Goal: Obtain resource: Obtain resource

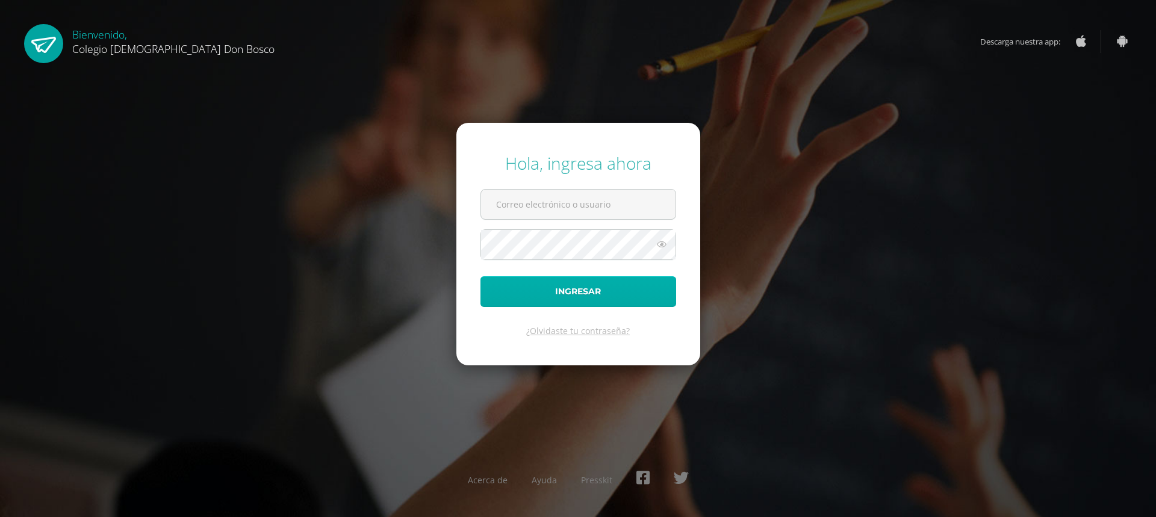
type input "lgarcia@donbosco.edu.gt"
click at [573, 290] on button "Ingresar" at bounding box center [579, 291] width 196 height 31
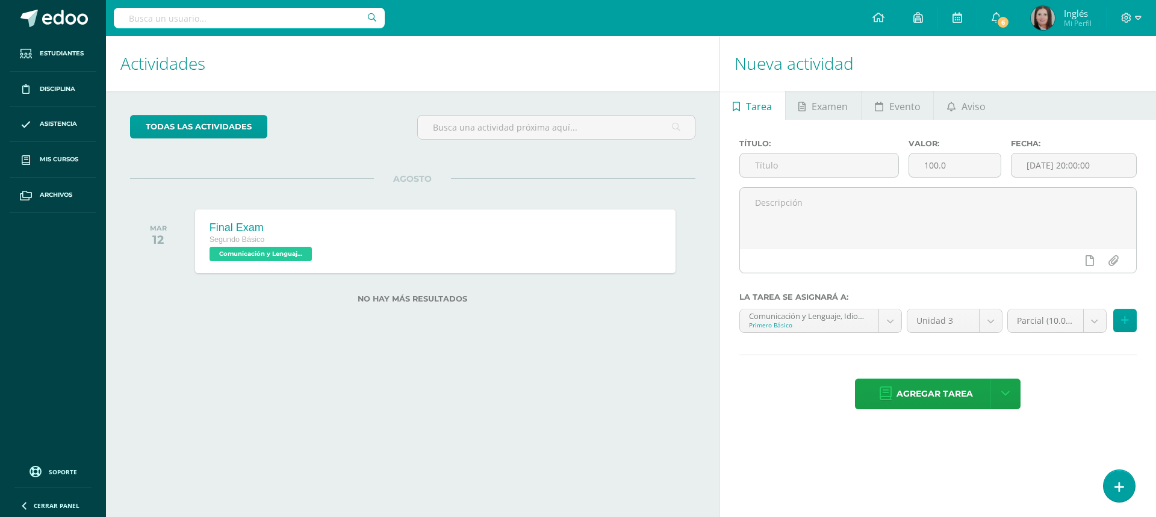
click at [132, 19] on input "text" at bounding box center [249, 18] width 271 height 20
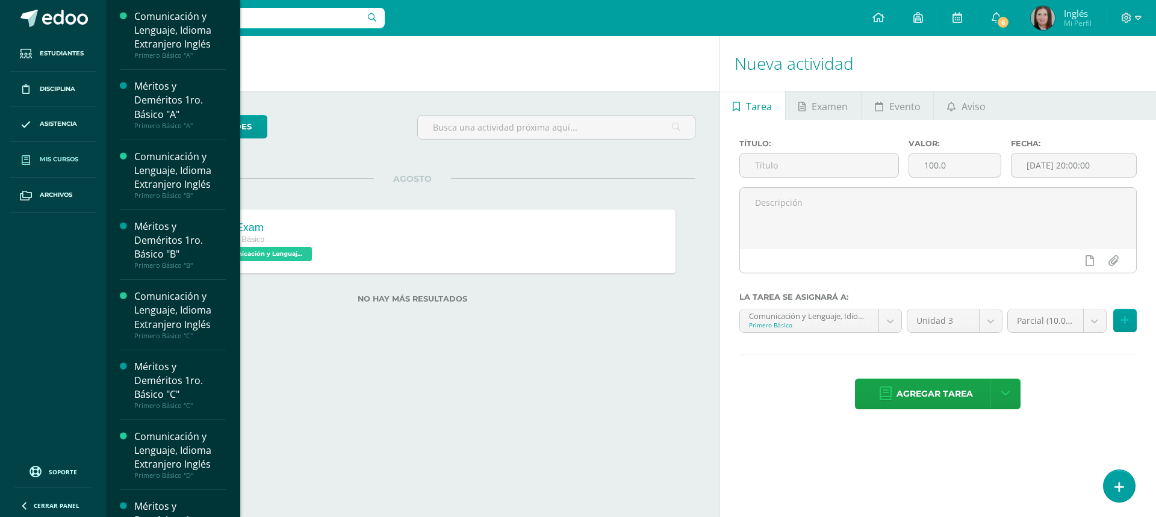
click at [66, 160] on span "Mis cursos" at bounding box center [59, 160] width 39 height 10
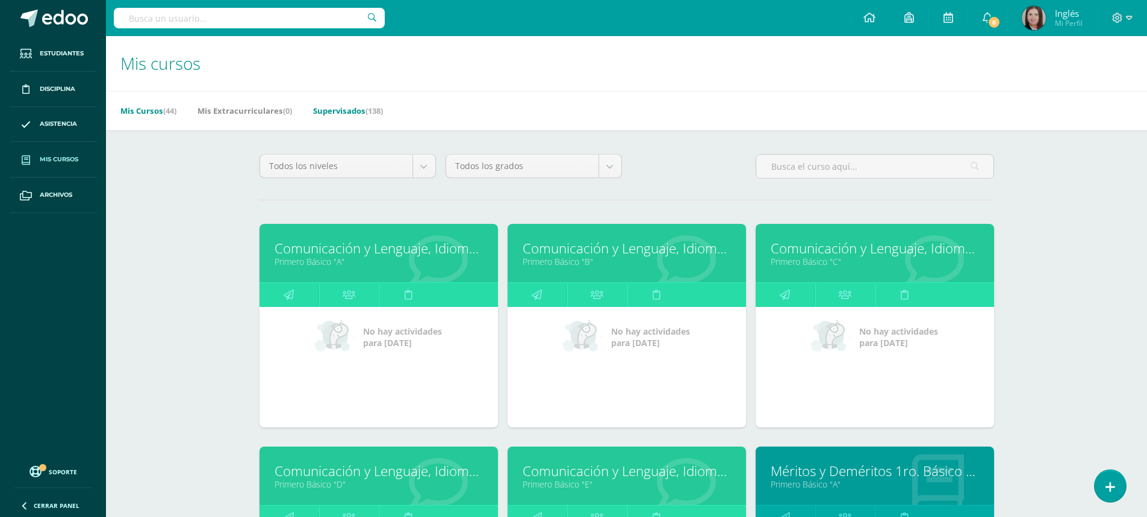
click at [349, 108] on link "Supervisados (138)" at bounding box center [348, 110] width 70 height 19
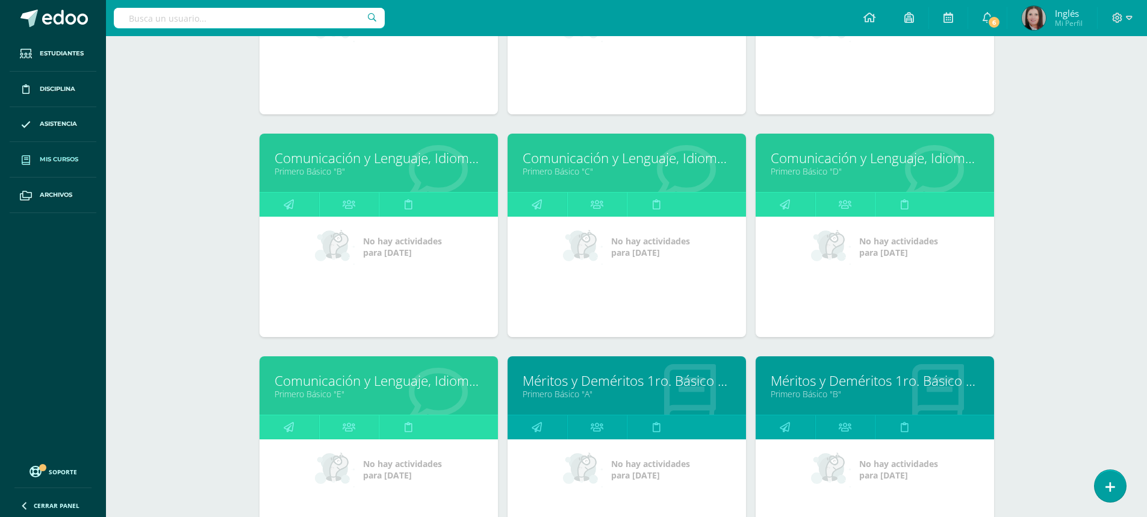
scroll to position [1024, 0]
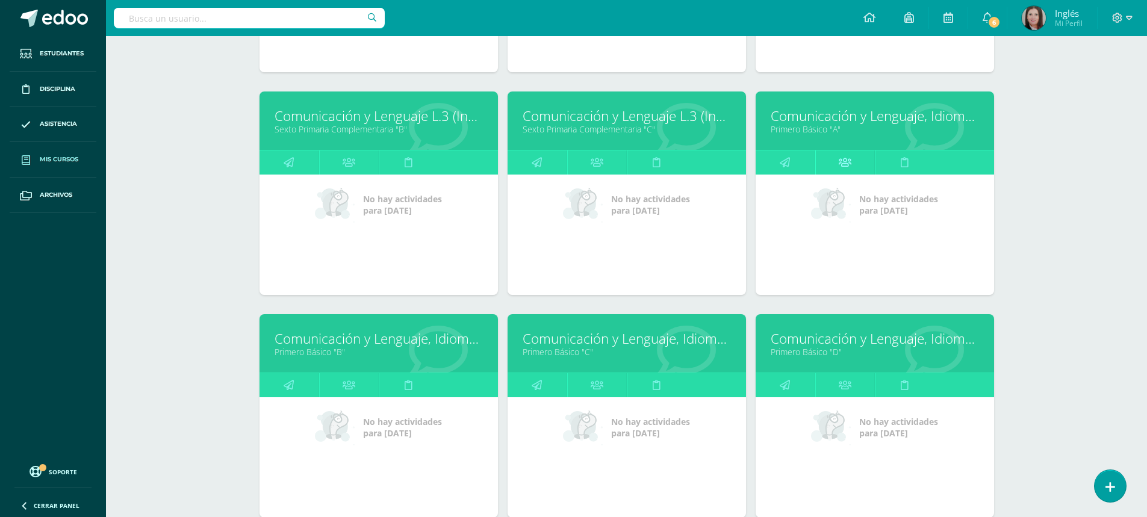
click at [846, 164] on icon at bounding box center [845, 162] width 13 height 23
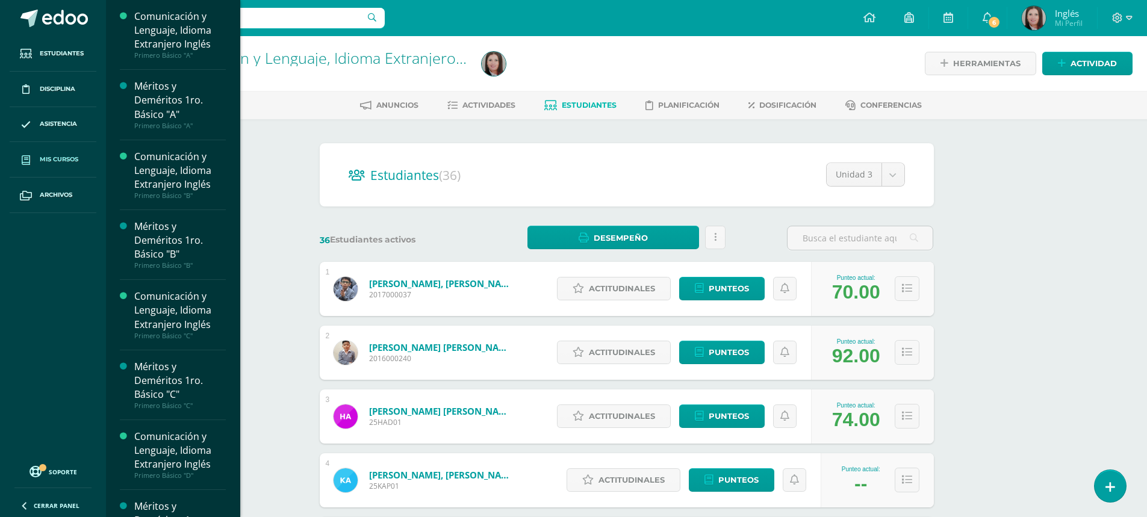
click at [61, 164] on span "Mis cursos" at bounding box center [59, 160] width 39 height 10
click at [64, 160] on span "Mis cursos" at bounding box center [59, 160] width 39 height 10
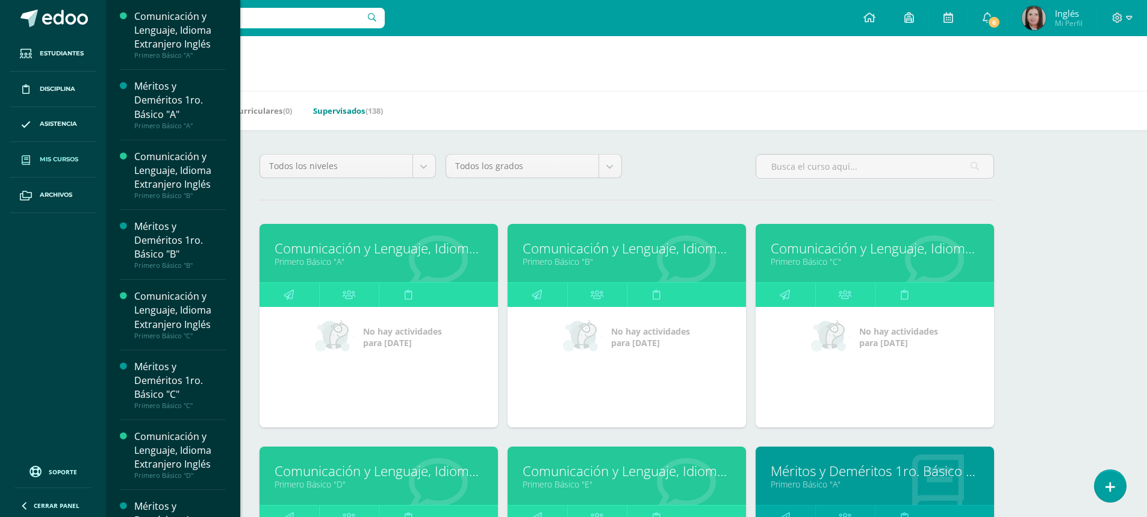
click at [342, 111] on link "Supervisados (138)" at bounding box center [348, 110] width 70 height 19
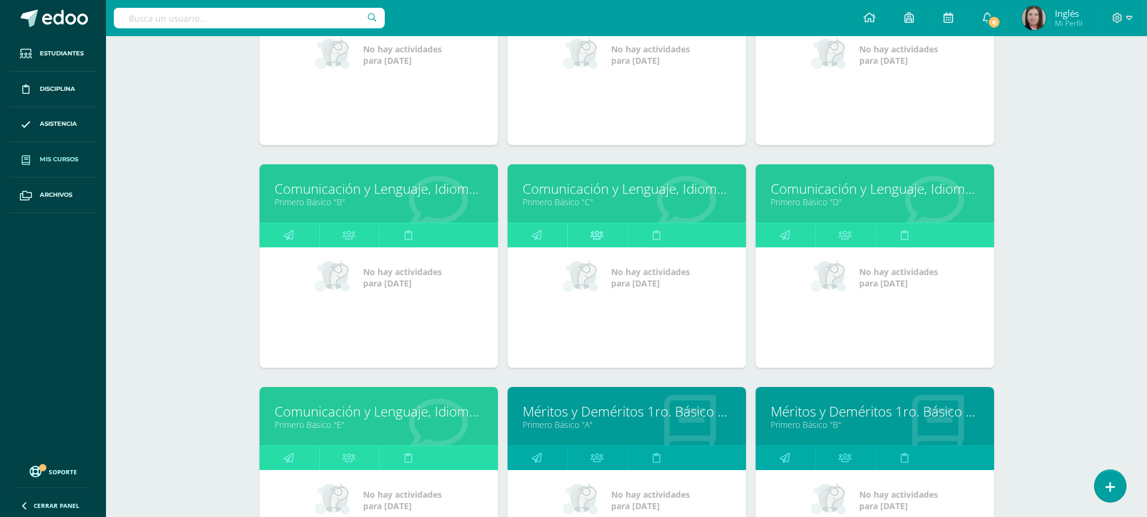
scroll to position [1053, 0]
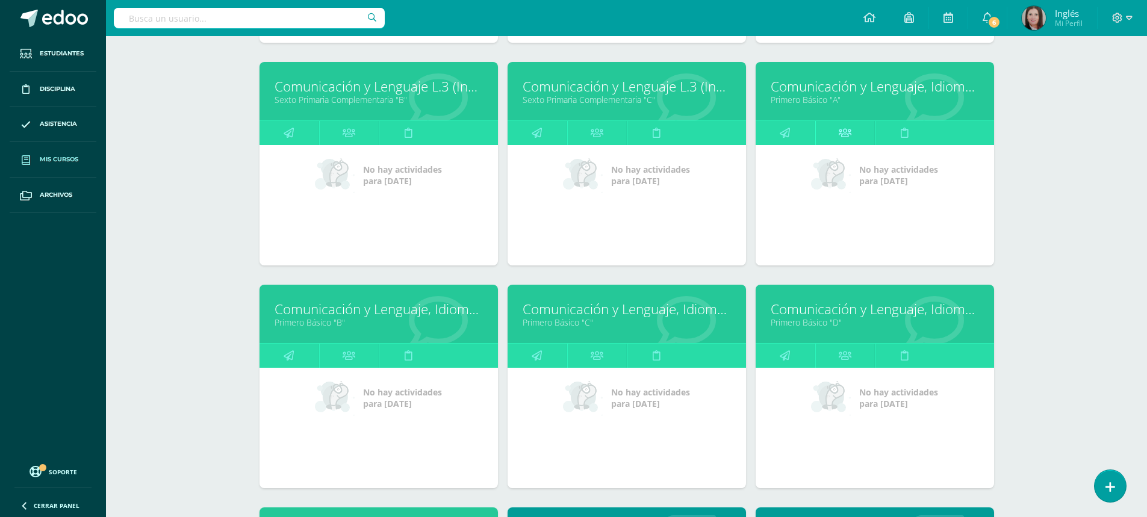
click at [847, 130] on icon at bounding box center [845, 132] width 13 height 23
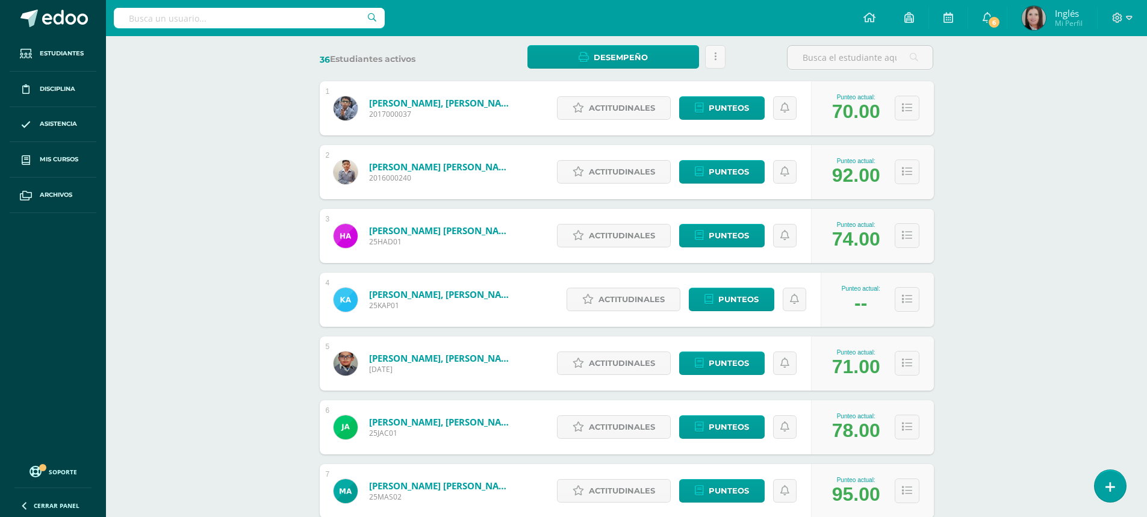
scroll to position [60, 0]
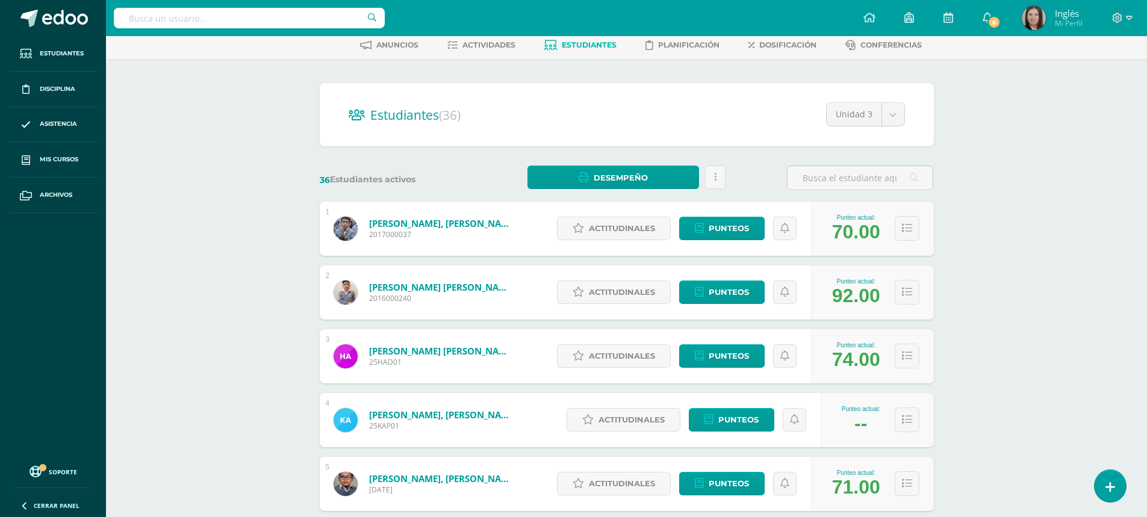
click at [473, 49] on span "Actividades" at bounding box center [488, 44] width 53 height 9
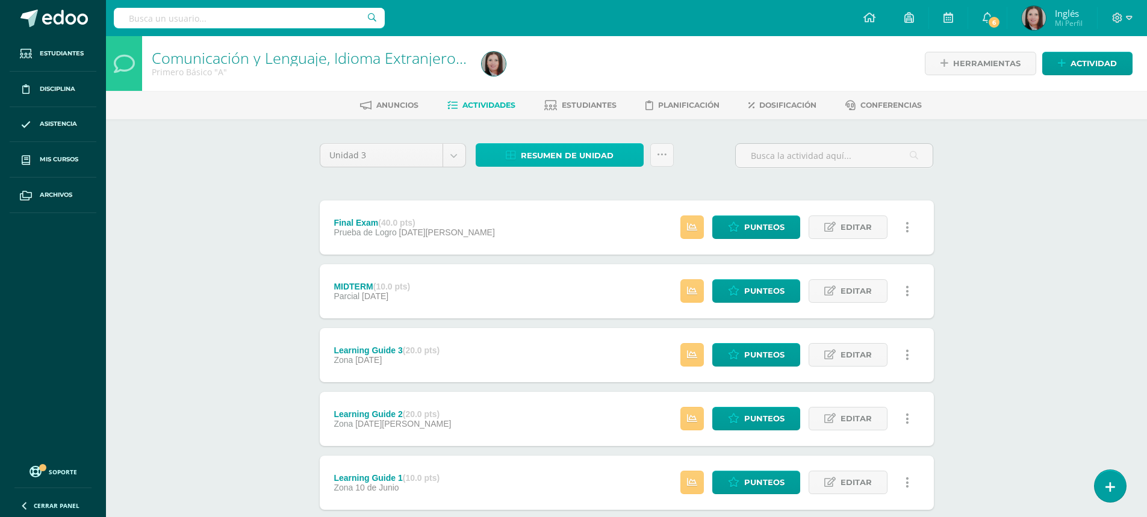
click at [568, 156] on span "Resumen de unidad" at bounding box center [567, 156] width 93 height 22
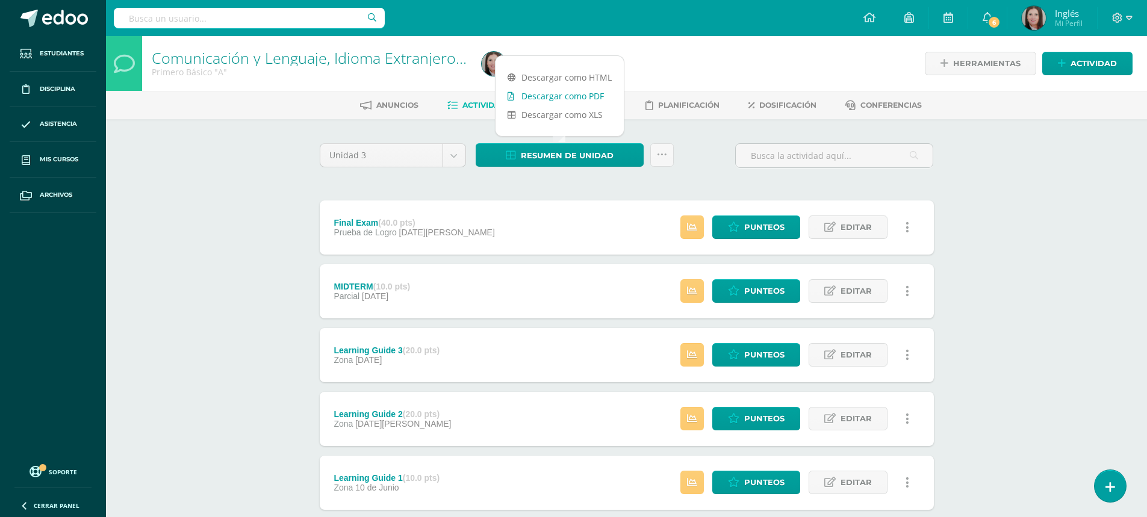
click at [579, 93] on link "Descargar como PDF" at bounding box center [560, 96] width 128 height 19
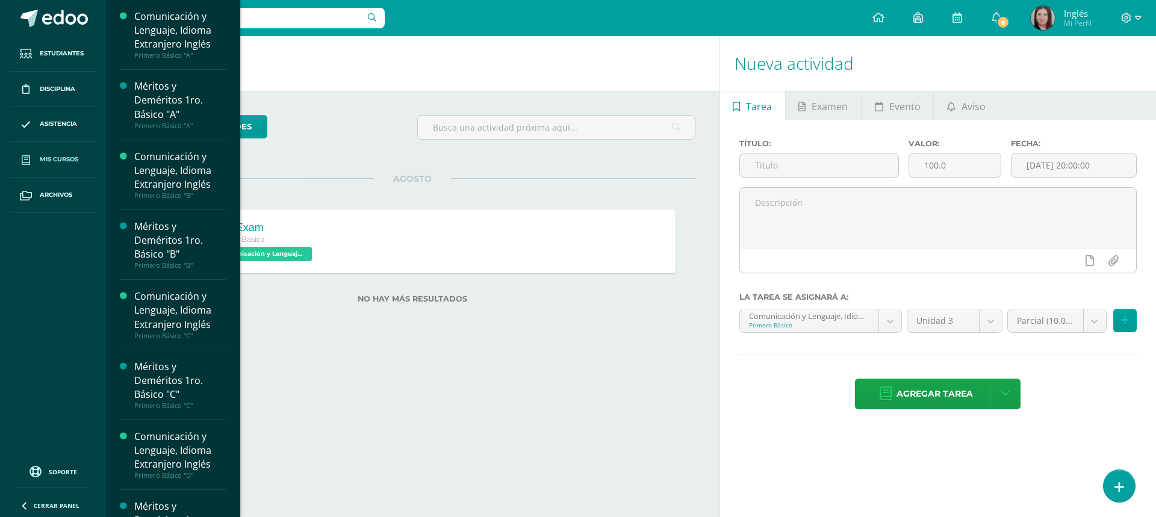
click at [63, 160] on span "Mis cursos" at bounding box center [59, 160] width 39 height 10
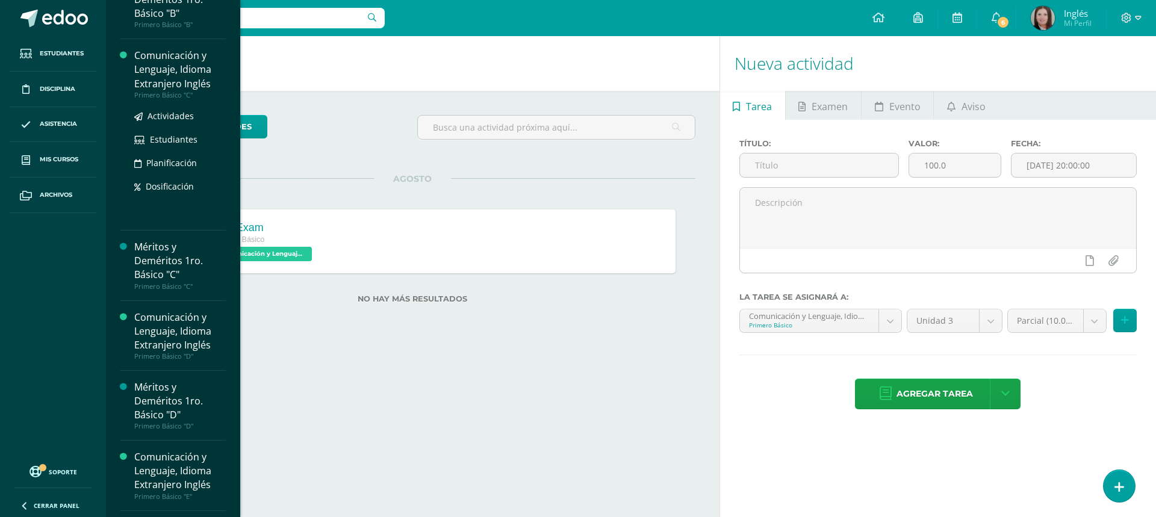
scroll to position [120, 0]
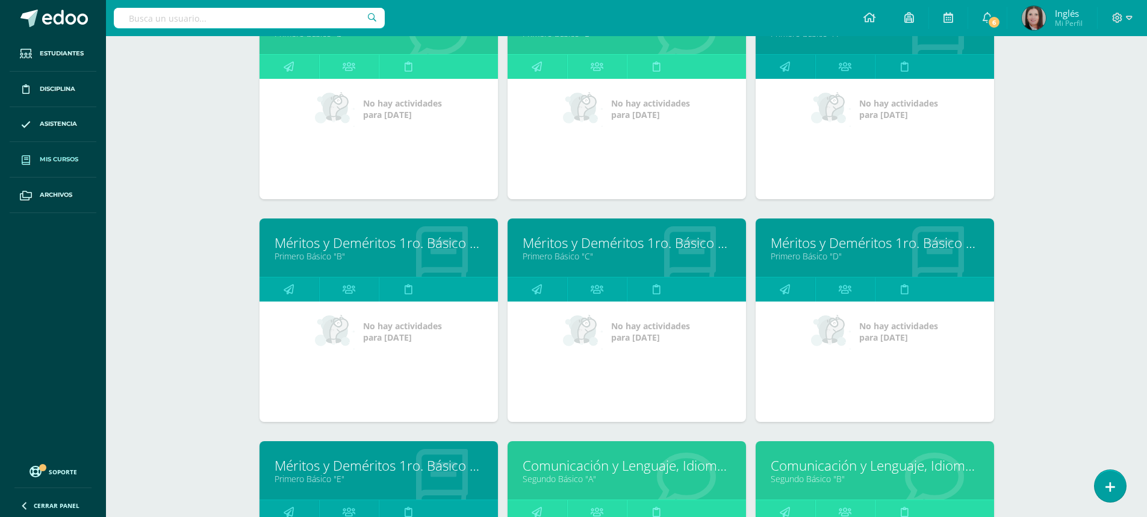
scroll to position [632, 0]
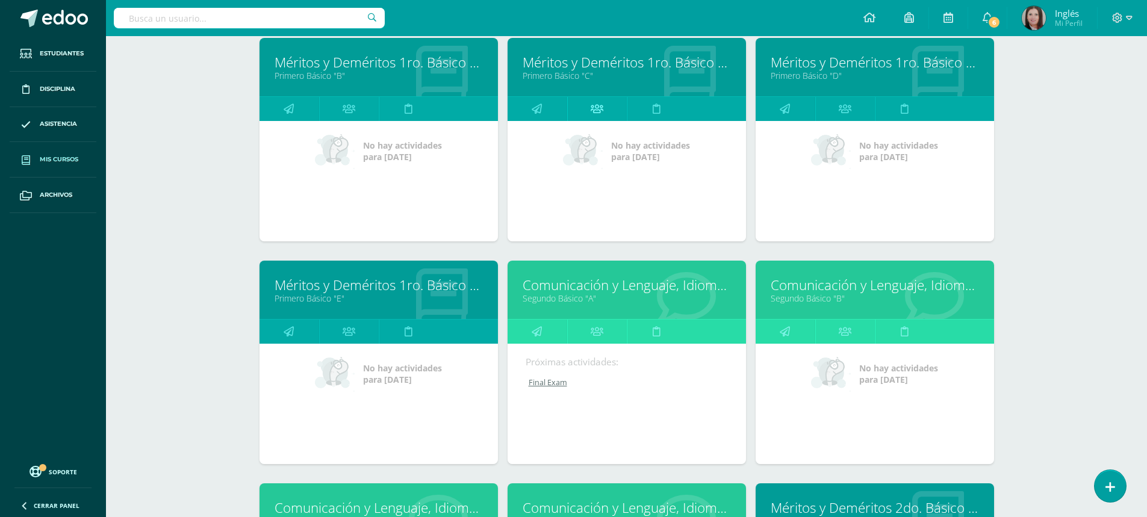
click at [600, 117] on icon at bounding box center [597, 108] width 13 height 23
click at [597, 110] on icon at bounding box center [597, 108] width 13 height 23
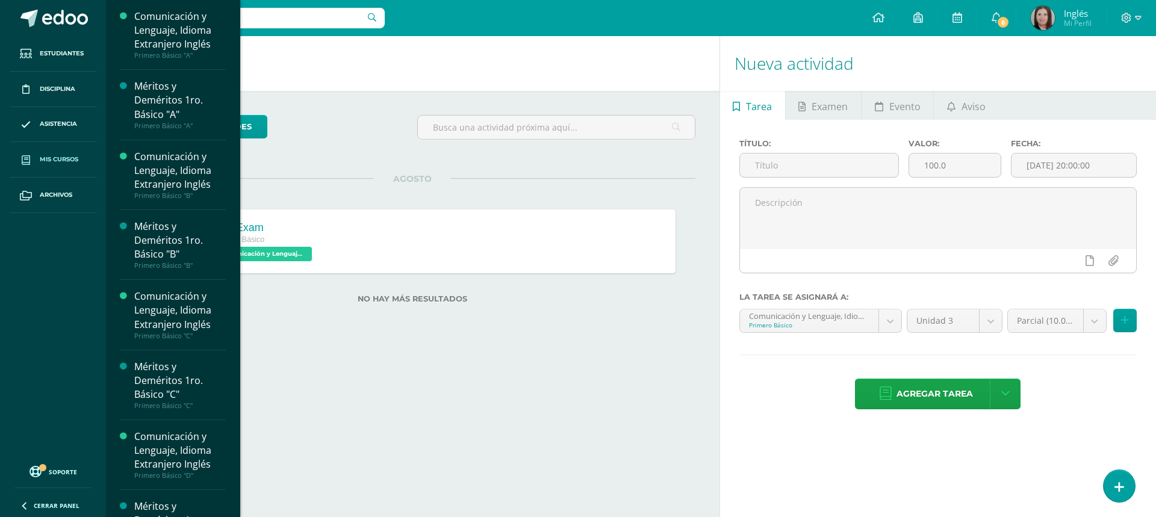
click at [63, 157] on span "Mis cursos" at bounding box center [59, 160] width 39 height 10
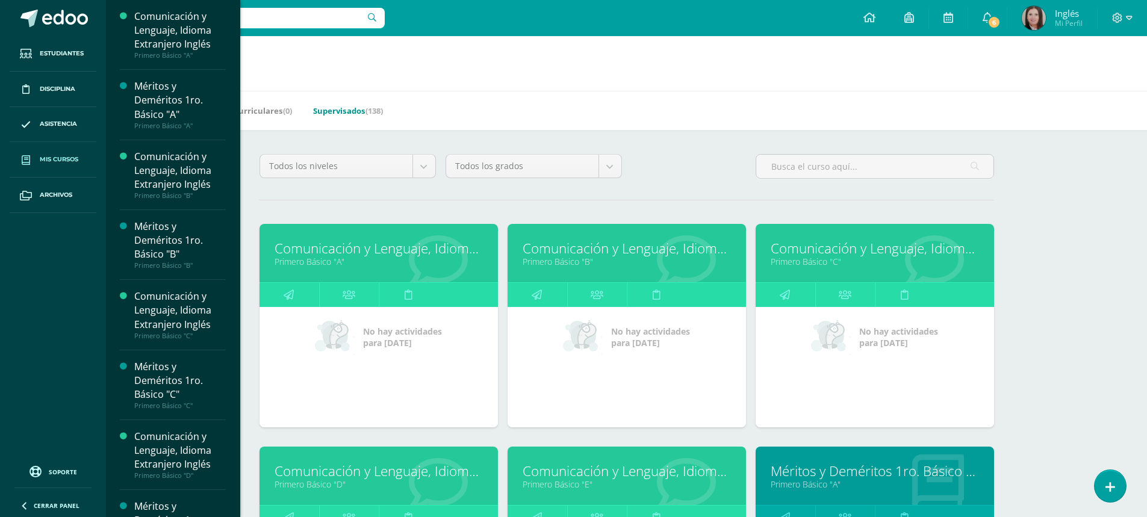
click at [355, 116] on link "Supervisados (138)" at bounding box center [348, 110] width 70 height 19
click at [357, 111] on link "Supervisados (138)" at bounding box center [348, 110] width 70 height 19
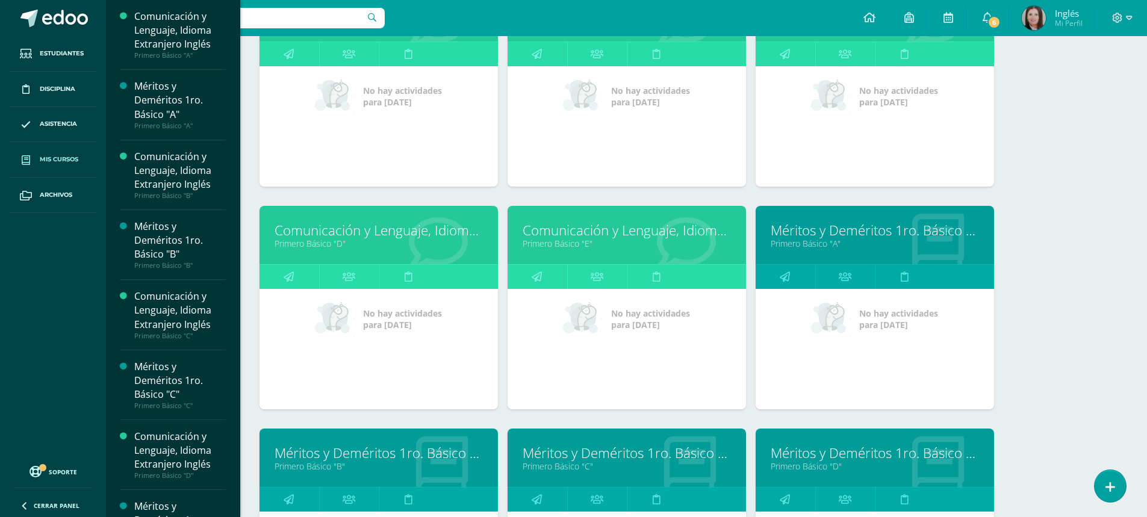
scroll to position [451, 0]
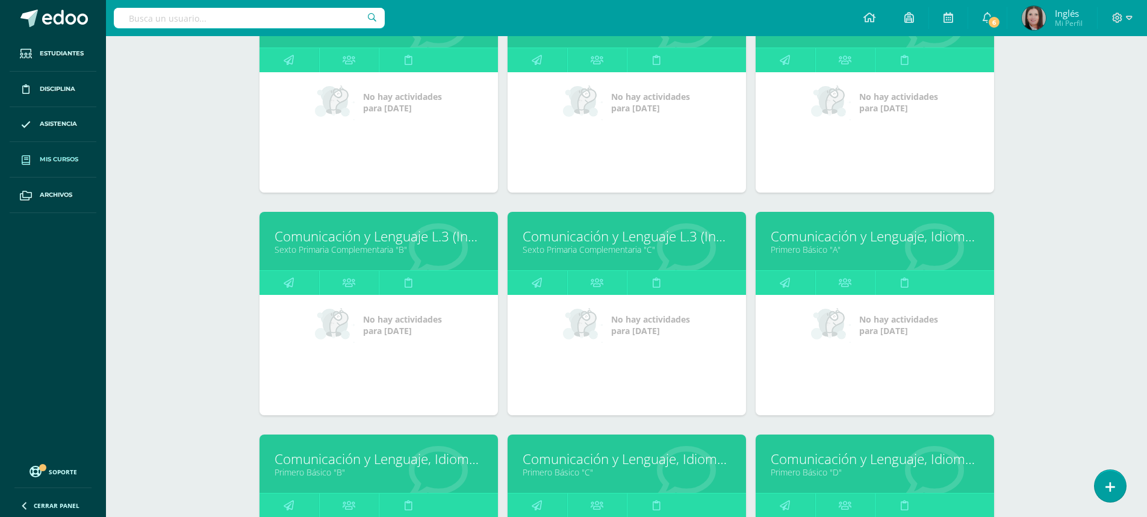
scroll to position [1144, 0]
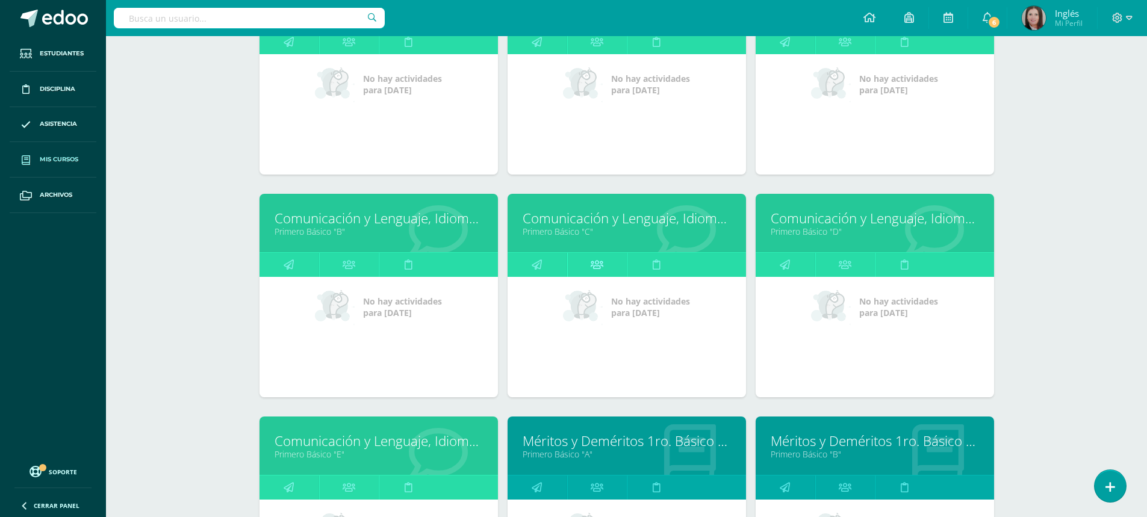
click at [590, 264] on link at bounding box center [597, 265] width 60 height 24
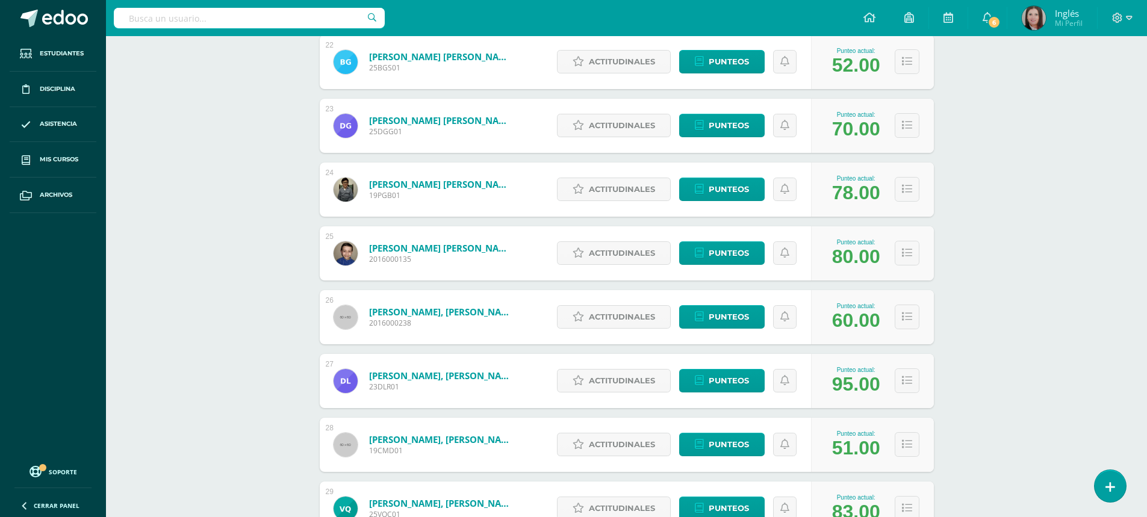
scroll to position [2049, 0]
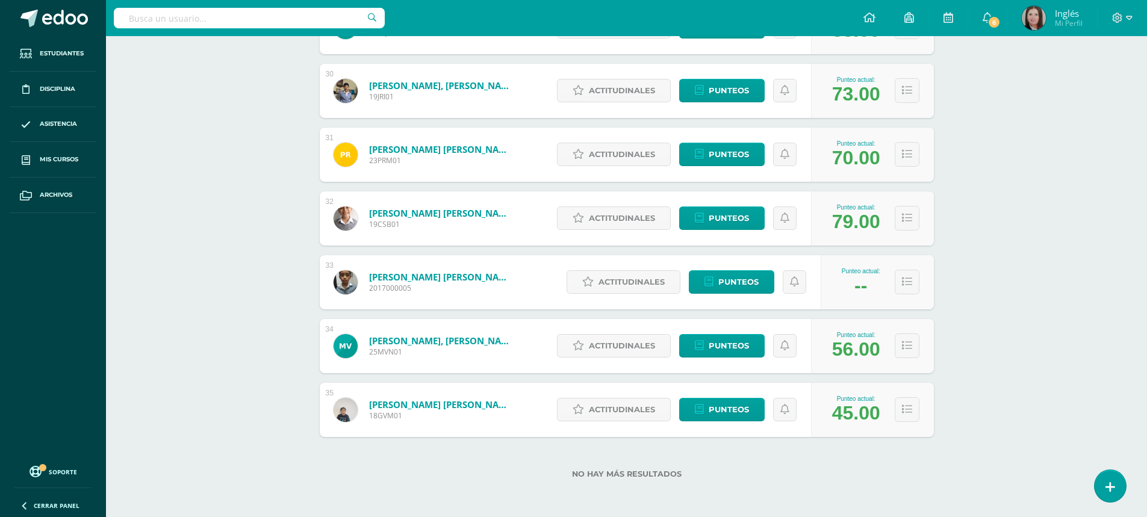
drag, startPoint x: 743, startPoint y: 117, endPoint x: 679, endPoint y: 166, distance: 81.2
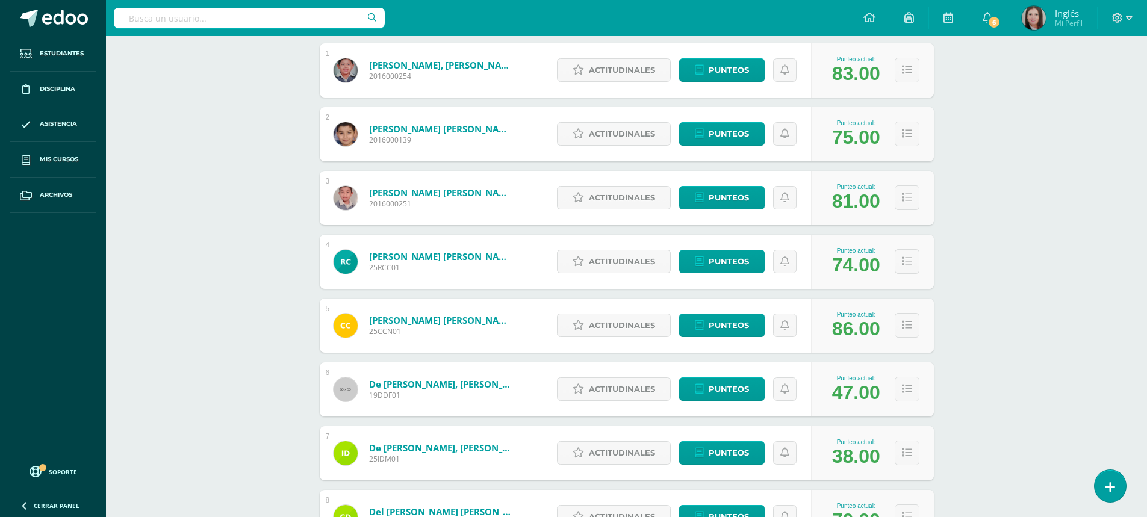
scroll to position [0, 0]
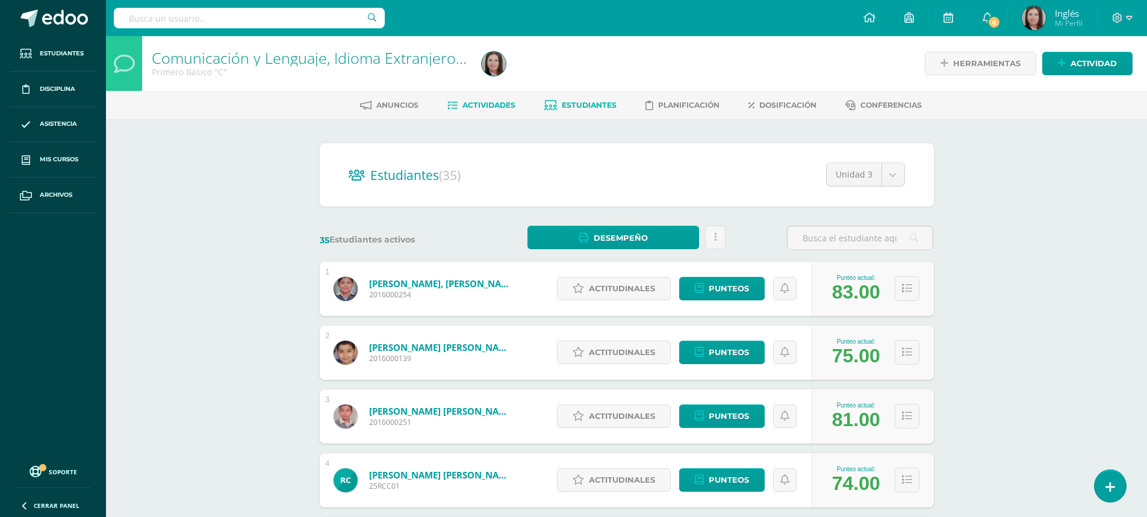
click at [500, 104] on span "Actividades" at bounding box center [488, 105] width 53 height 9
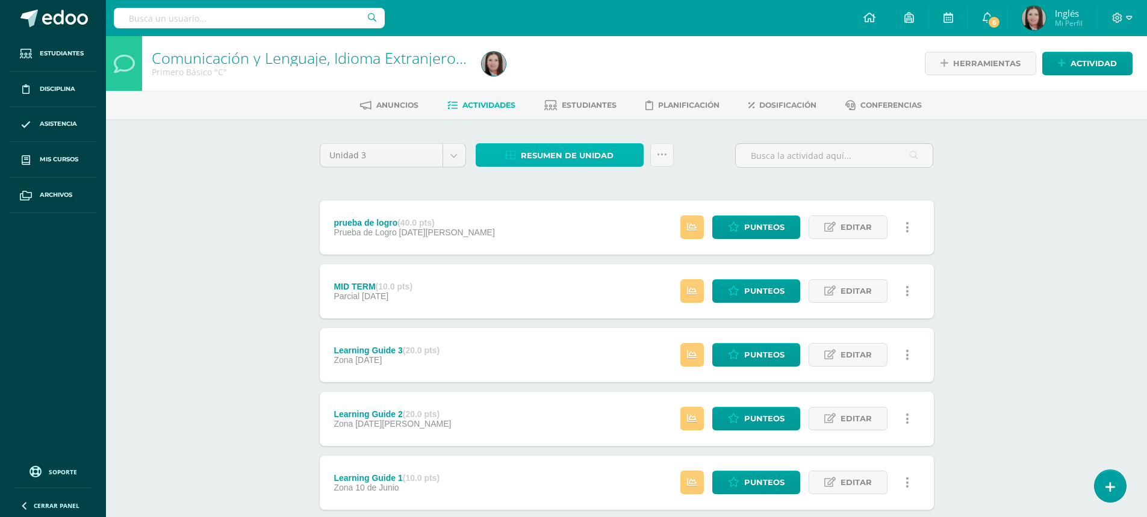
click at [580, 158] on span "Resumen de unidad" at bounding box center [567, 156] width 93 height 22
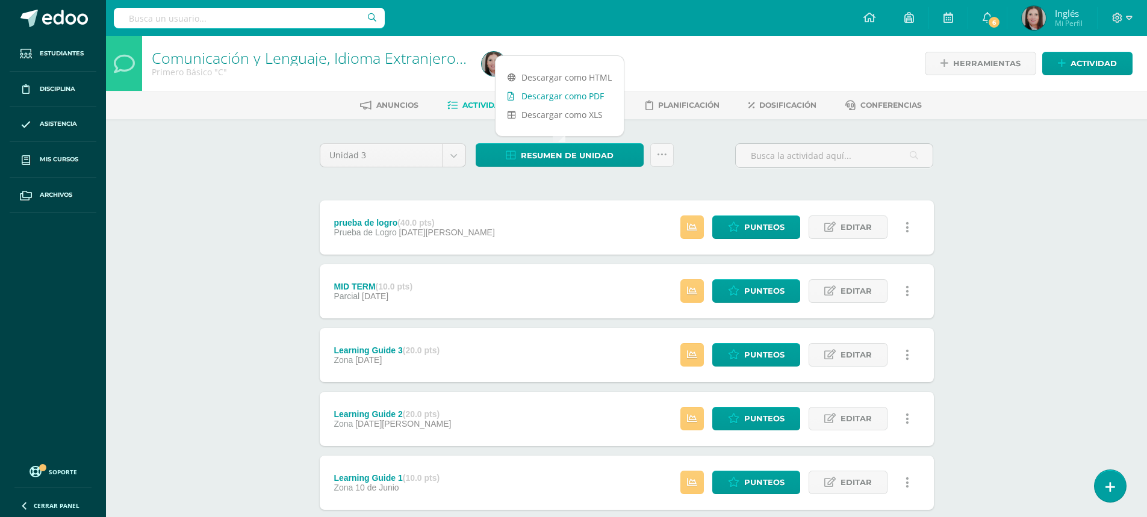
click at [573, 95] on link "Descargar como PDF" at bounding box center [560, 96] width 128 height 19
click at [162, 73] on div "Primero Básico "C"" at bounding box center [310, 71] width 316 height 11
click at [157, 73] on div "Primero Básico "C"" at bounding box center [310, 71] width 316 height 11
click at [160, 71] on div "Primero Básico "C"" at bounding box center [310, 71] width 316 height 11
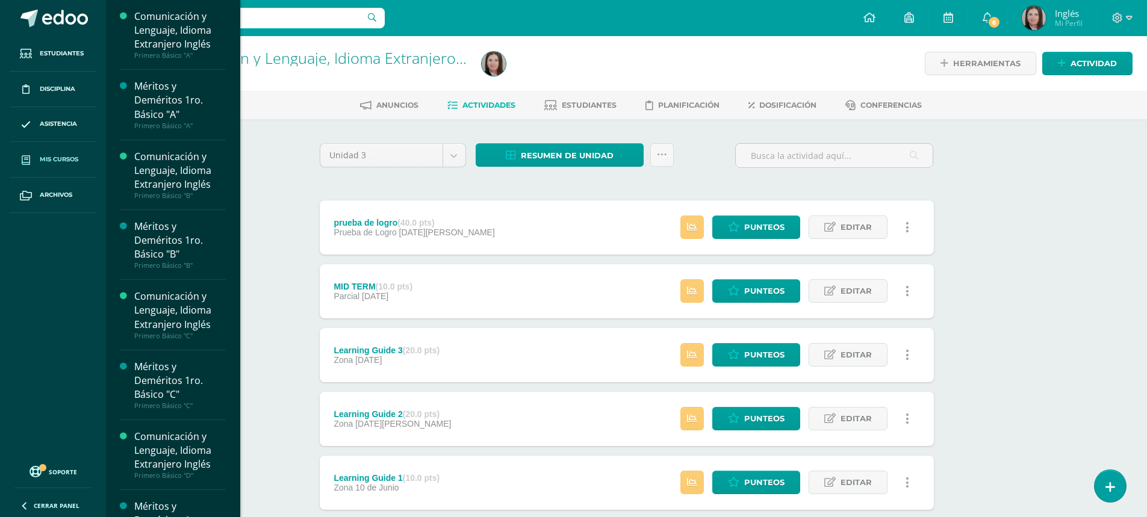
click at [49, 160] on span "Mis cursos" at bounding box center [59, 160] width 39 height 10
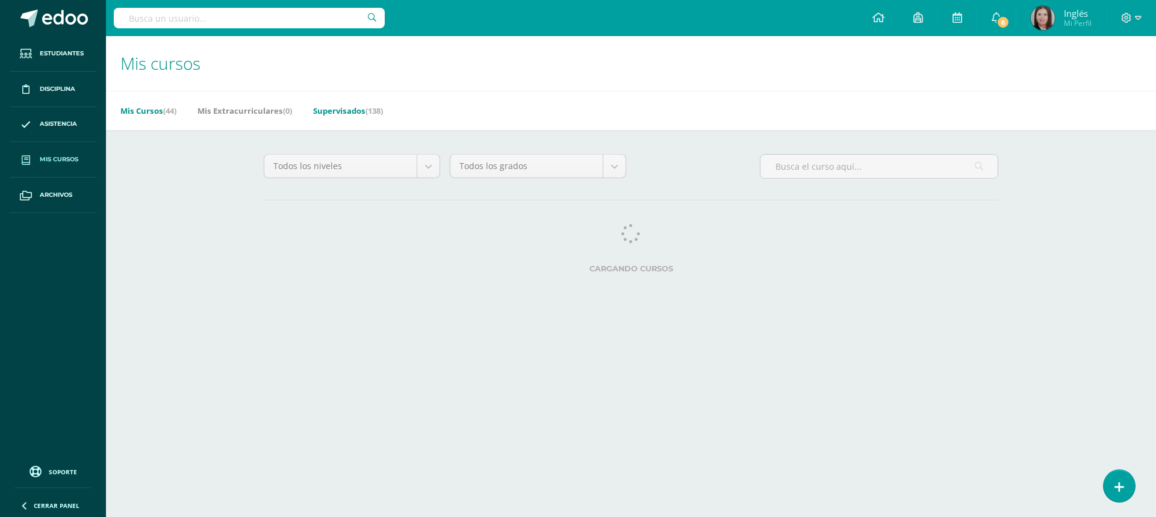
click at [338, 106] on link "Supervisados (138)" at bounding box center [348, 110] width 70 height 19
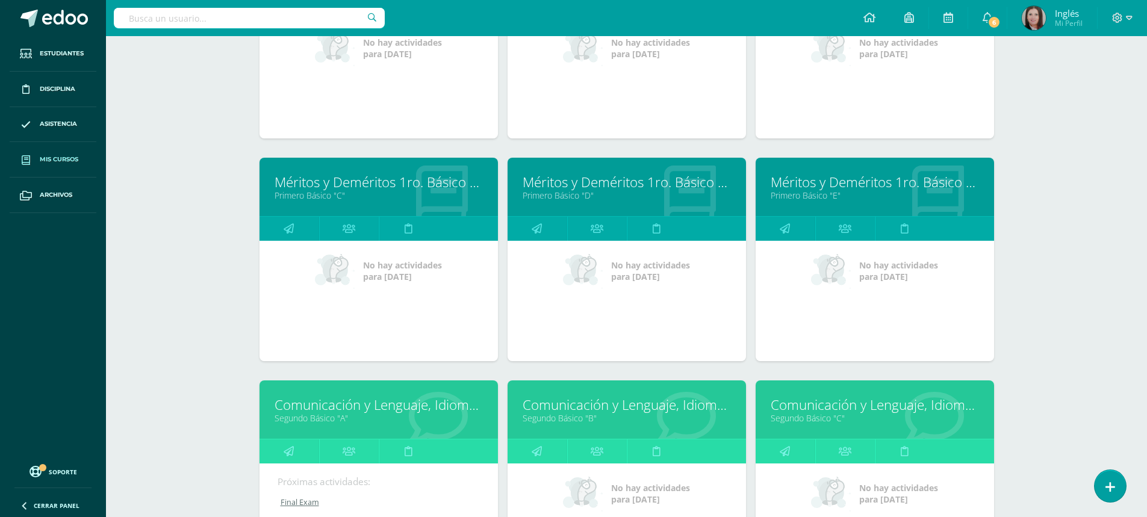
scroll to position [1746, 0]
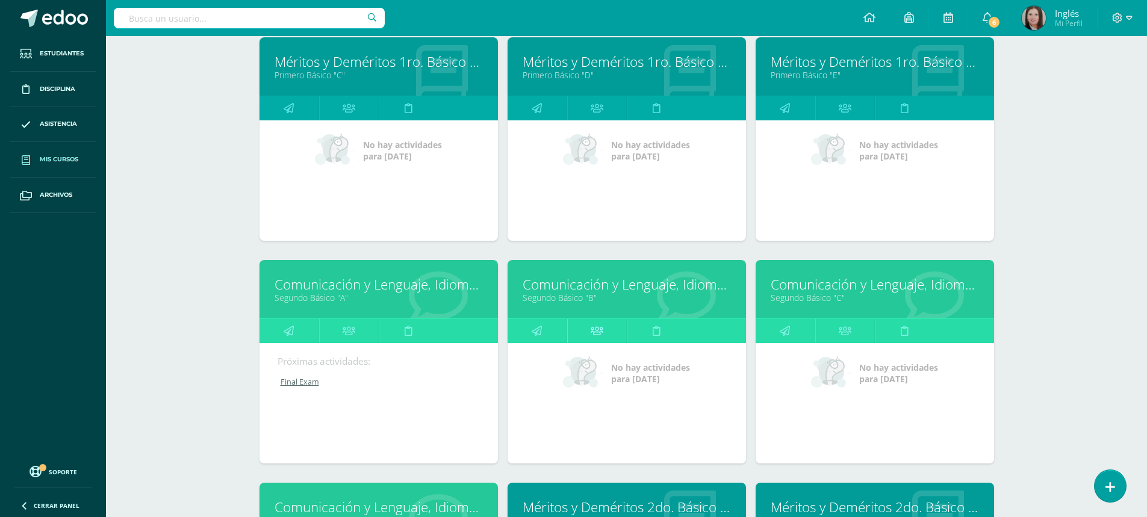
click at [595, 331] on icon at bounding box center [597, 330] width 13 height 23
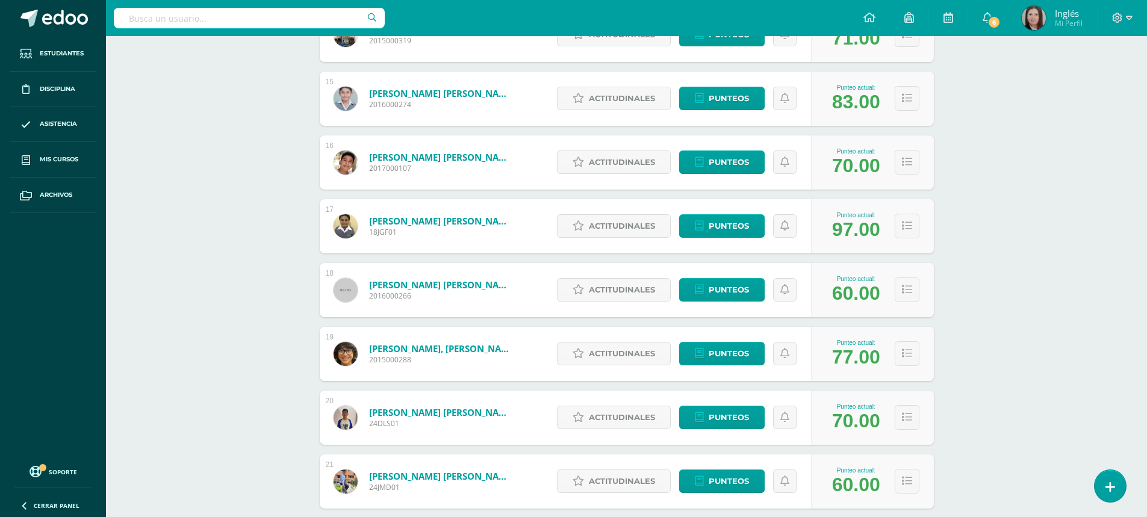
scroll to position [1325, 0]
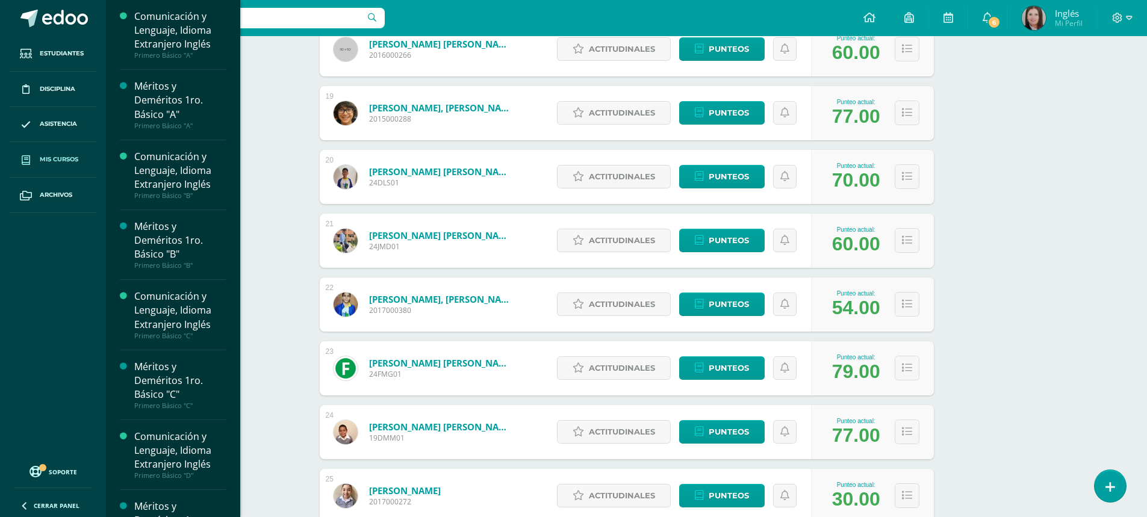
click at [60, 160] on span "Mis cursos" at bounding box center [59, 160] width 39 height 10
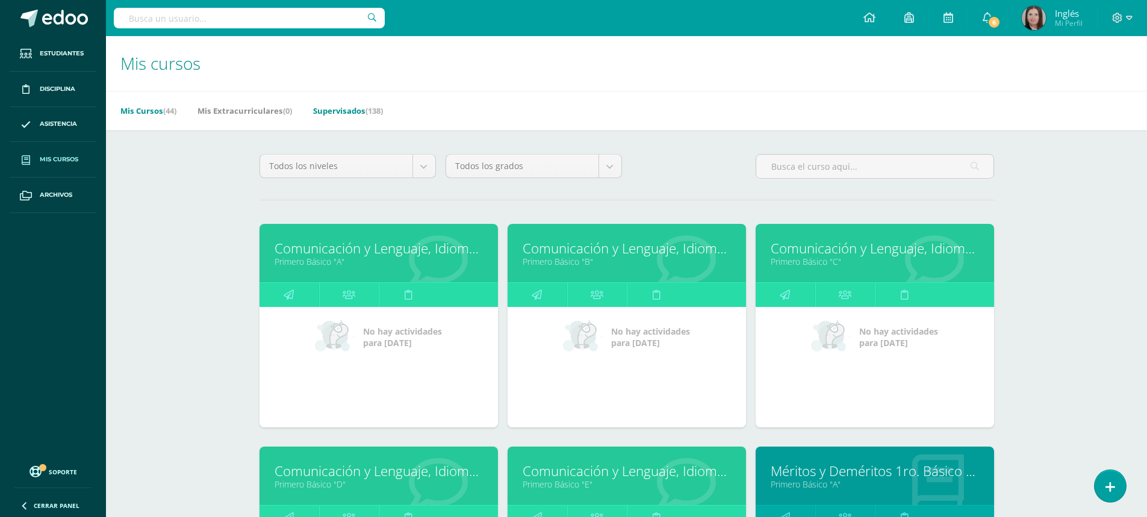
click at [350, 119] on link "Supervisados (138)" at bounding box center [348, 110] width 70 height 19
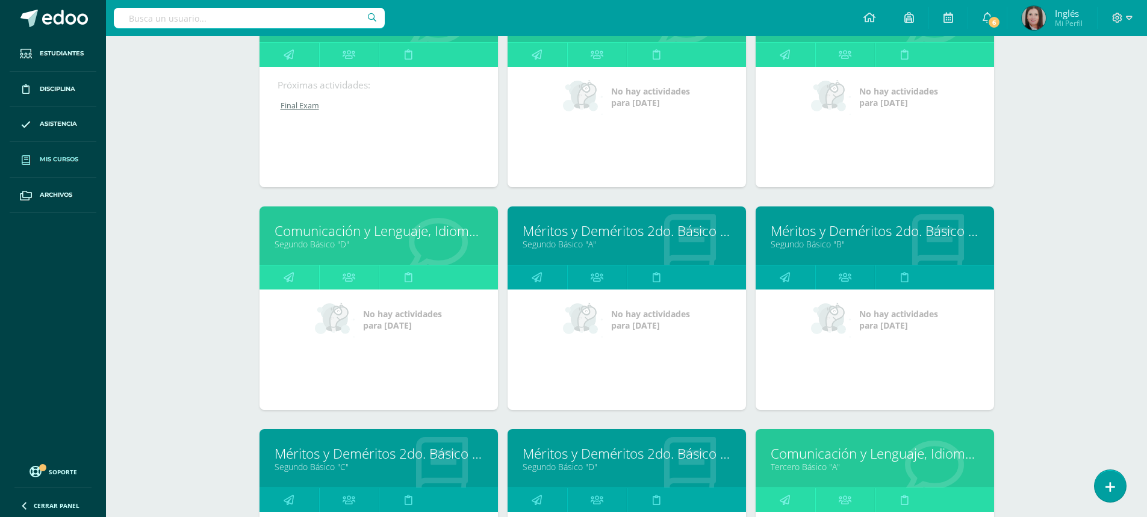
scroll to position [2324, 0]
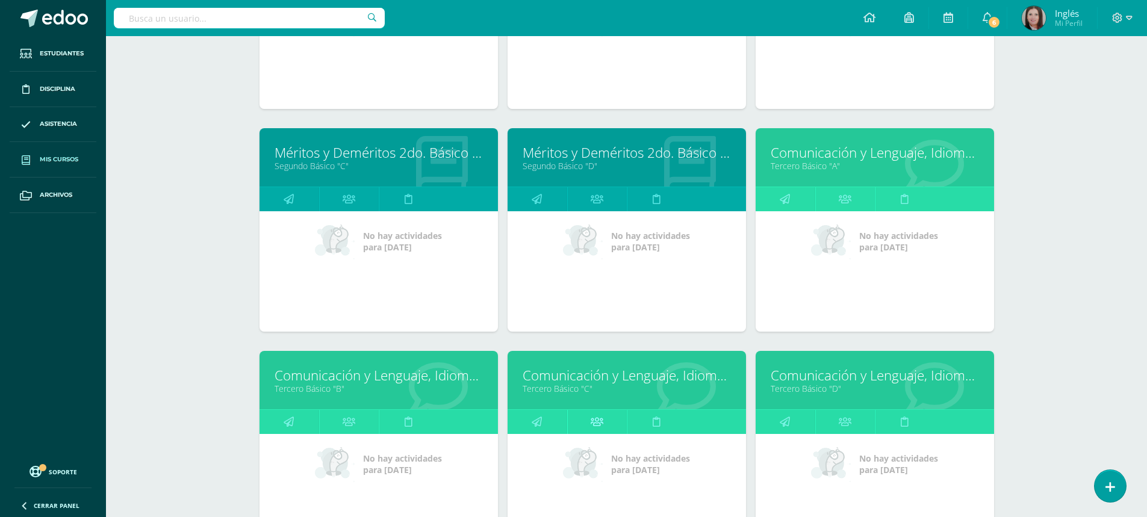
click at [598, 425] on icon at bounding box center [597, 421] width 13 height 23
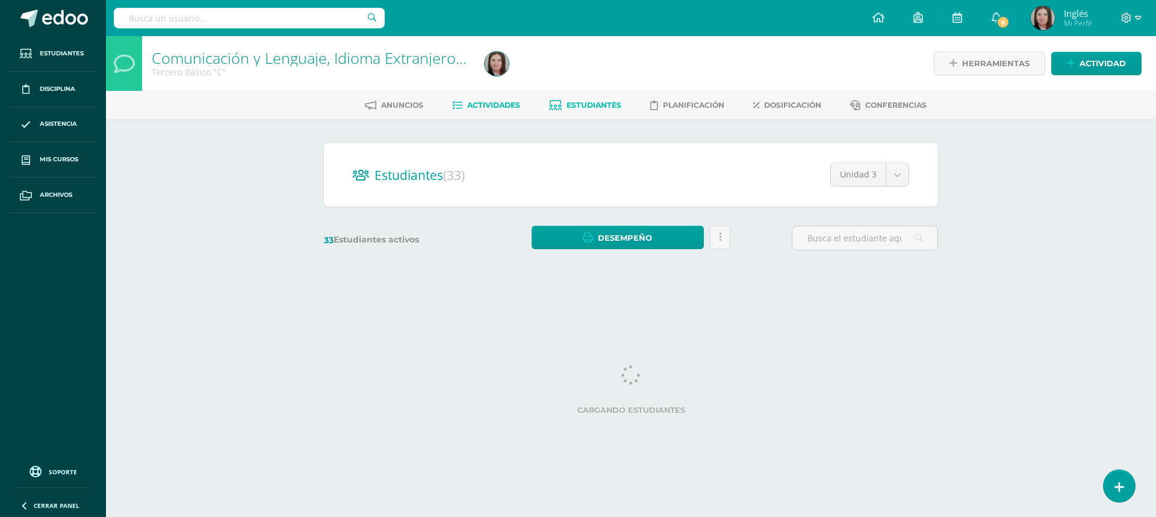
click at [499, 106] on span "Actividades" at bounding box center [493, 105] width 53 height 9
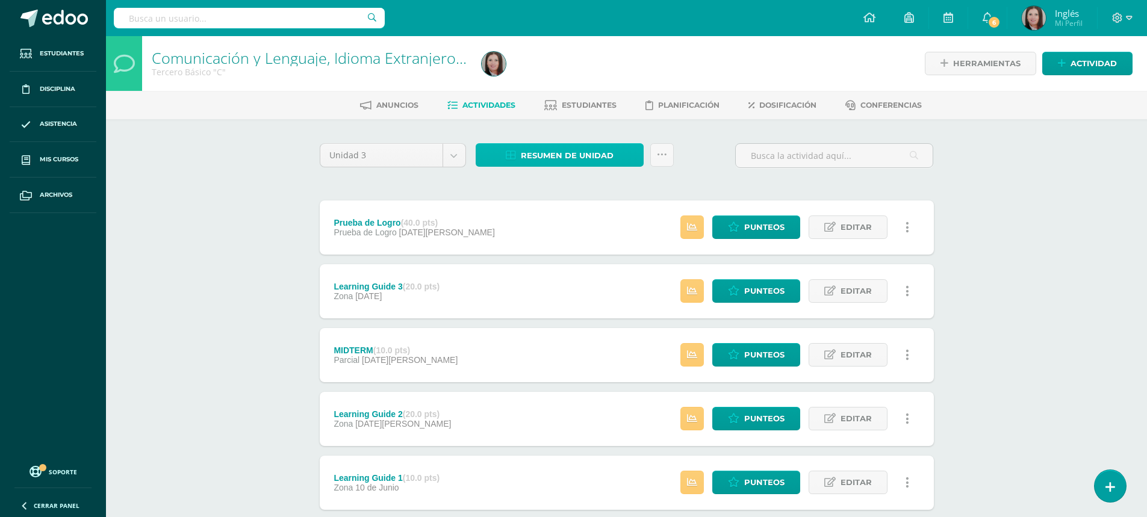
click at [542, 152] on span "Resumen de unidad" at bounding box center [567, 156] width 93 height 22
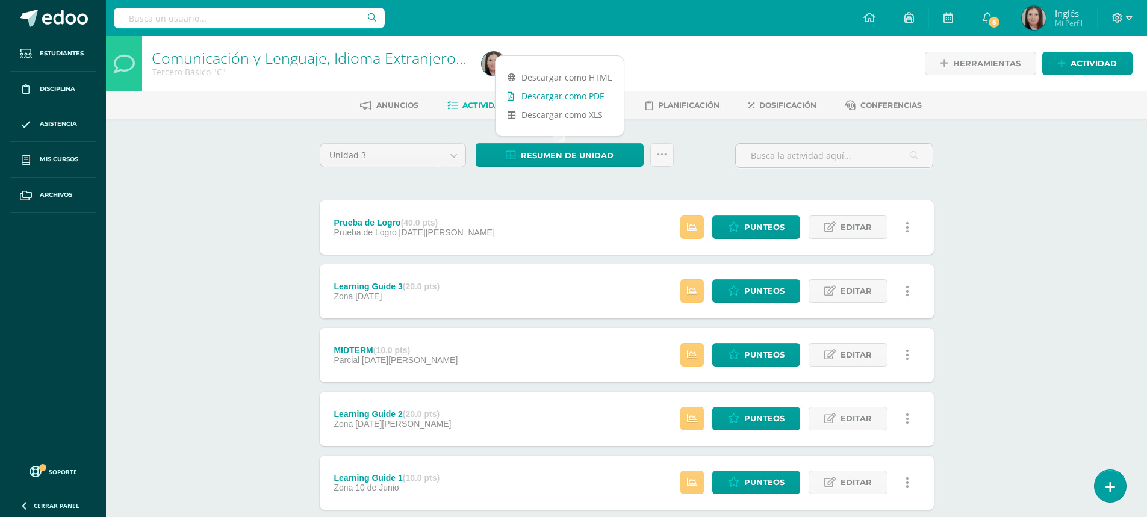
click at [569, 95] on link "Descargar como PDF" at bounding box center [560, 96] width 128 height 19
